Goal: Find specific page/section: Find specific page/section

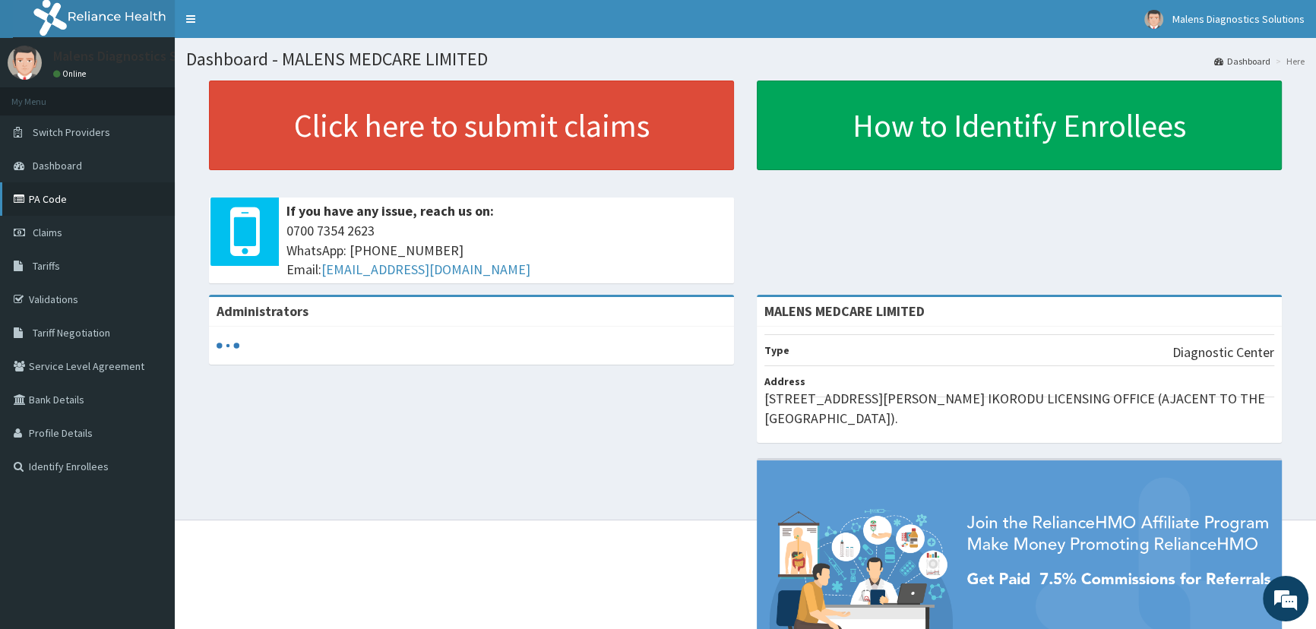
click at [80, 191] on link "PA Code" at bounding box center [87, 198] width 175 height 33
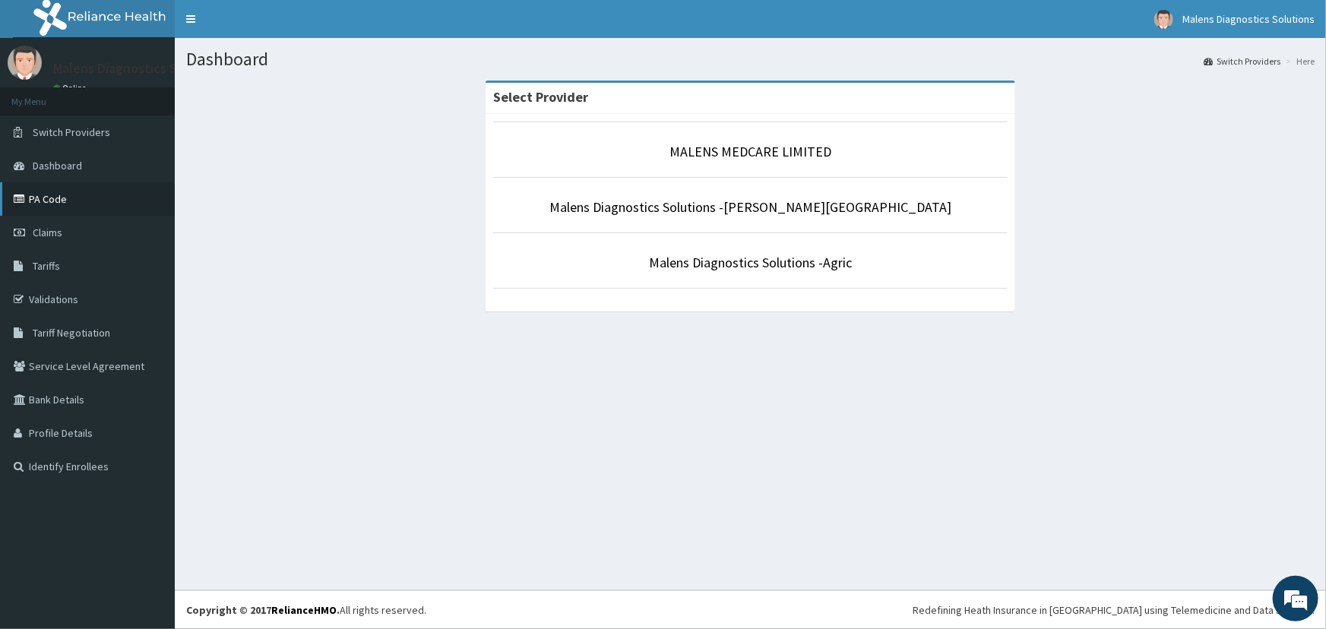
click at [61, 198] on link "PA Code" at bounding box center [87, 198] width 175 height 33
